Goal: Transaction & Acquisition: Purchase product/service

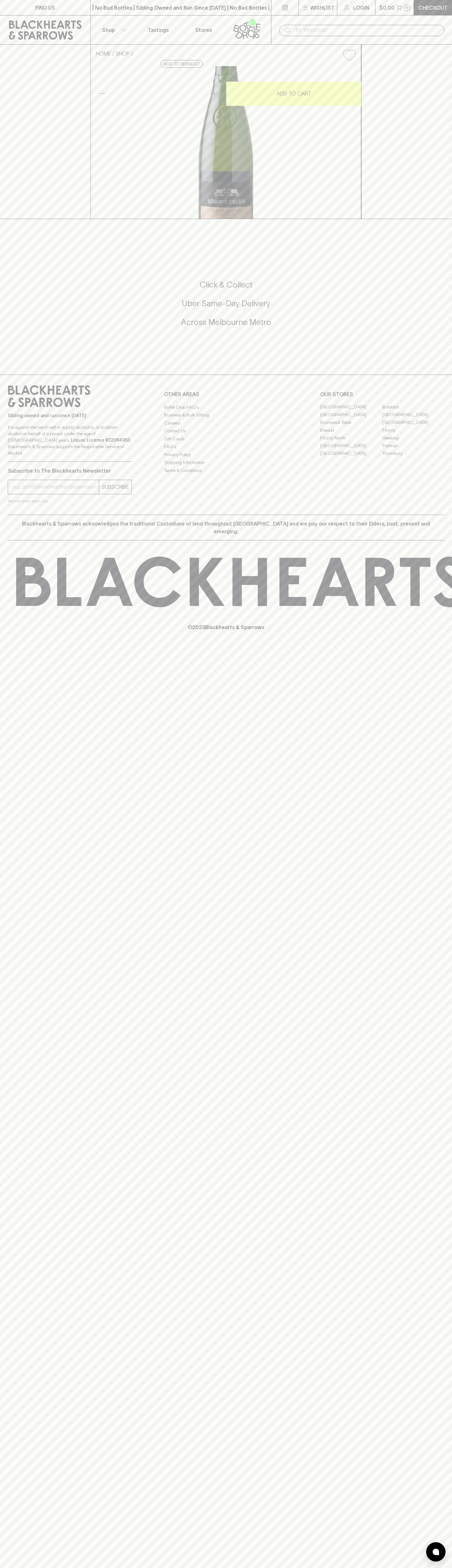
click at [302, 13] on button "Wishlist" at bounding box center [317, 7] width 38 height 15
click at [421, 287] on div at bounding box center [226, 784] width 452 height 1568
click at [241, 1567] on html "FIND US | No Bad Bottles | Sibling Owned and Run Since 2006 | No Bad Bottles | …" at bounding box center [226, 784] width 452 height 1568
click at [30, 1454] on div at bounding box center [226, 784] width 452 height 1568
